Goal: Find specific page/section

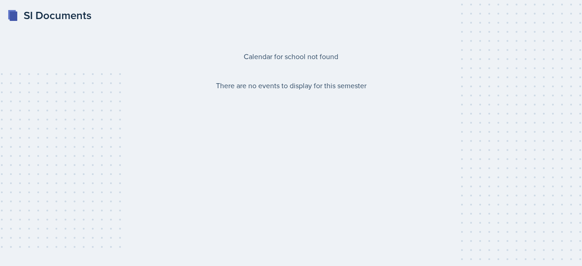
click at [199, 147] on div "Calendar for school not found There are no events to display for this semester" at bounding box center [291, 133] width 466 height 223
click at [77, 19] on div "SI Documents" at bounding box center [49, 15] width 84 height 16
